Goal: Transaction & Acquisition: Purchase product/service

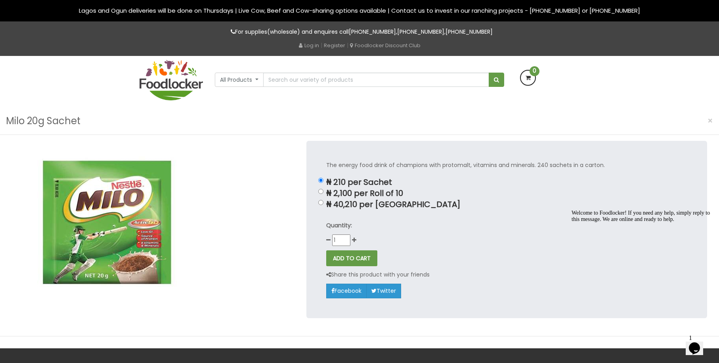
click at [253, 133] on div "Milo 20g Sachet ×" at bounding box center [359, 120] width 719 height 27
click at [322, 191] on input "₦ 2,100 per Roll of 10" at bounding box center [320, 191] width 5 height 5
radio input "true"
click at [320, 179] on input "₦ 210 per Sachet" at bounding box center [320, 180] width 5 height 5
radio input "true"
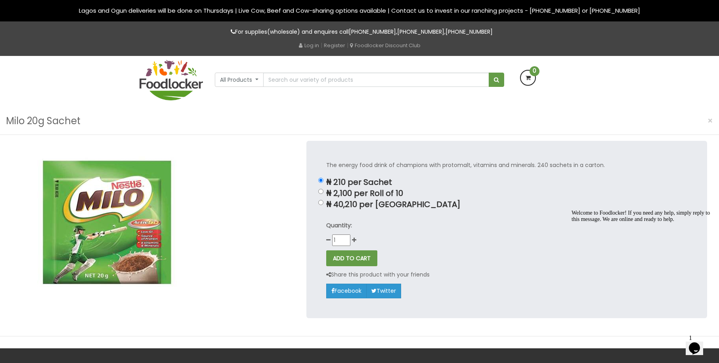
click at [287, 120] on div "Milo 20g Sachet ×" at bounding box center [359, 120] width 719 height 27
click at [217, 123] on div "Milo 20g Sachet ×" at bounding box center [359, 120] width 719 height 27
click at [267, 145] on div at bounding box center [153, 235] width 295 height 189
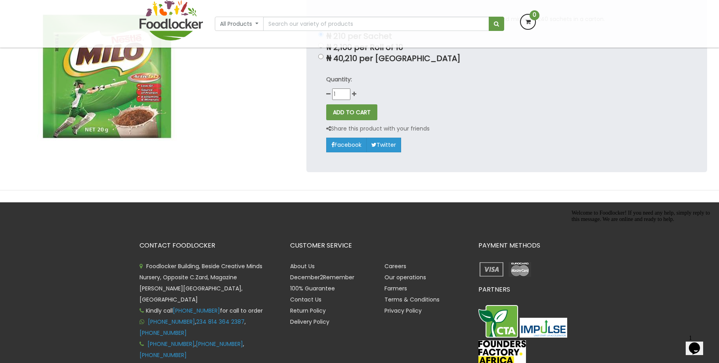
scroll to position [25, 0]
